Goal: Transaction & Acquisition: Purchase product/service

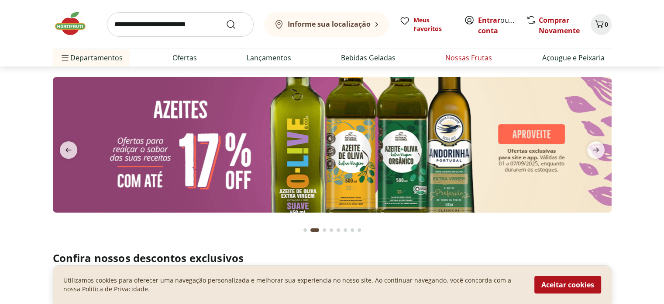
click at [485, 59] on link "Nossas Frutas" at bounding box center [469, 57] width 47 height 10
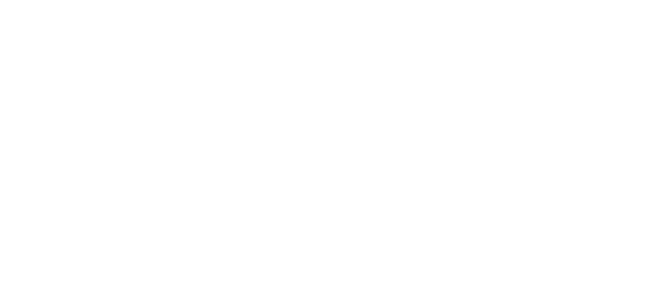
select select "**********"
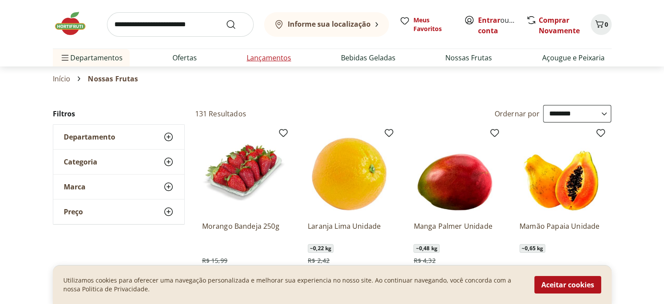
click at [282, 57] on link "Lançamentos" at bounding box center [269, 57] width 45 height 10
select select "**********"
